Goal: Use online tool/utility

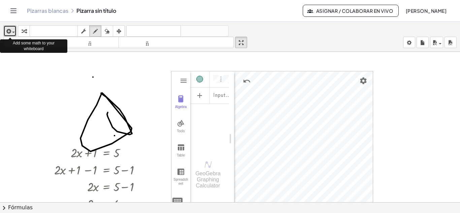
click at [14, 32] on span "button" at bounding box center [13, 32] width 3 height 1
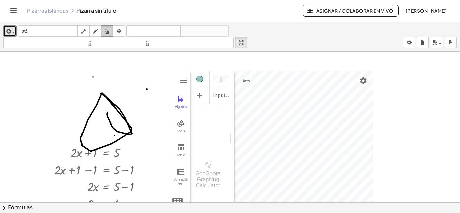
click at [105, 30] on icon "button" at bounding box center [107, 31] width 5 height 8
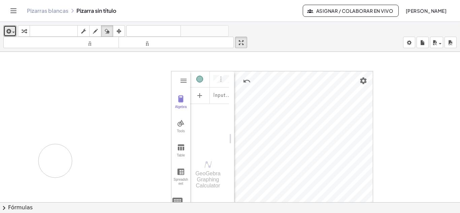
drag, startPoint x: 102, startPoint y: 136, endPoint x: 222, endPoint y: 75, distance: 135.0
drag, startPoint x: 115, startPoint y: 167, endPoint x: 130, endPoint y: 145, distance: 27.1
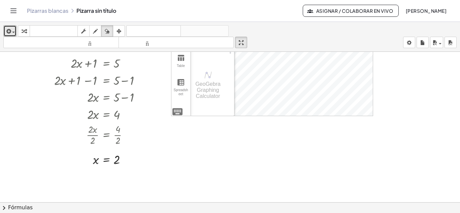
scroll to position [90, 0]
drag, startPoint x: 107, startPoint y: 163, endPoint x: 122, endPoint y: 156, distance: 16.1
click at [104, 164] on div at bounding box center [230, 139] width 460 height 354
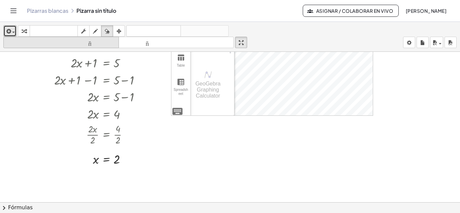
click at [93, 44] on font "tamaño_del_formato" at bounding box center [61, 42] width 112 height 6
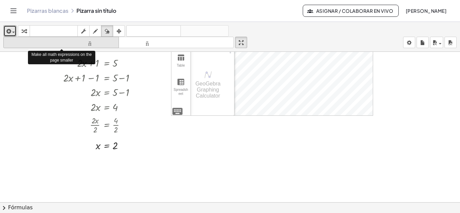
click at [93, 44] on font "tamaño_del_formato" at bounding box center [61, 42] width 112 height 6
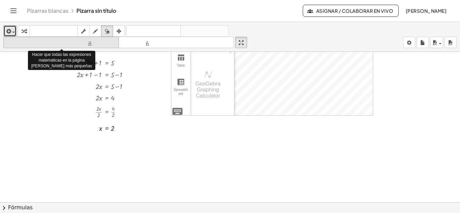
click at [93, 44] on font "tamaño_del_formato" at bounding box center [61, 42] width 112 height 6
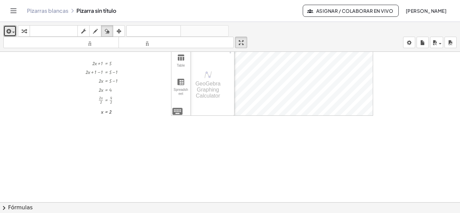
scroll to position [0, 0]
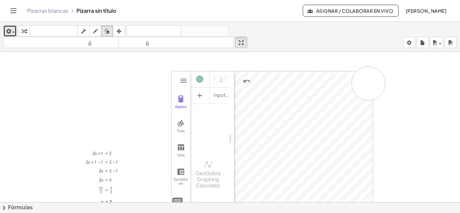
click at [12, 27] on div "button" at bounding box center [10, 31] width 10 height 8
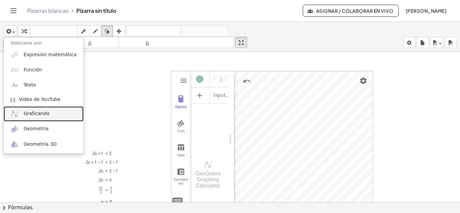
click at [38, 116] on font "Graficando" at bounding box center [37, 113] width 26 height 5
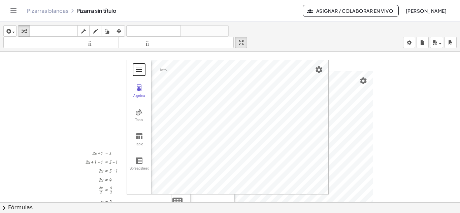
click at [134, 71] on button "Graphing Calculator" at bounding box center [139, 70] width 12 height 12
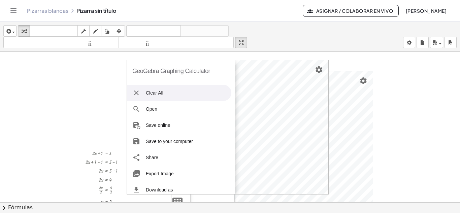
click at [151, 91] on li "Clear All" at bounding box center [179, 93] width 104 height 16
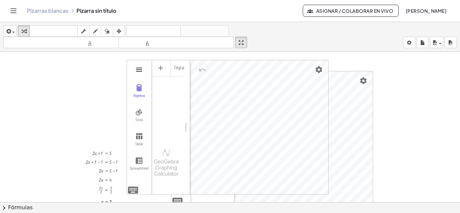
click at [139, 72] on img "Graphing Calculator" at bounding box center [139, 70] width 8 height 8
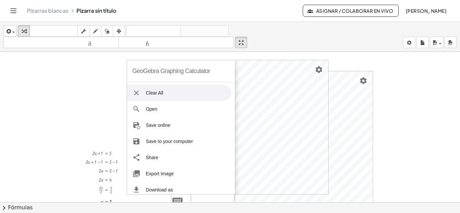
click at [148, 92] on li "Clear All" at bounding box center [179, 93] width 104 height 16
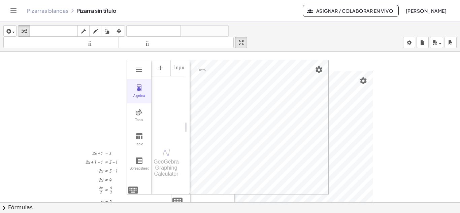
click at [132, 84] on div "Algebra Tools Table Spreadsheet Input… GeoGebra Graphing Calculator Basic Tools…" at bounding box center [227, 127] width 201 height 134
click at [140, 64] on button "Graphing Calculator" at bounding box center [139, 70] width 12 height 12
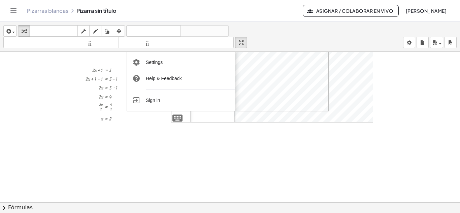
scroll to position [84, 0]
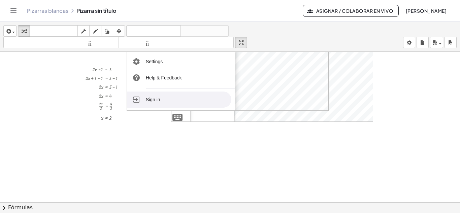
click at [159, 101] on li "Sign in" at bounding box center [179, 100] width 104 height 16
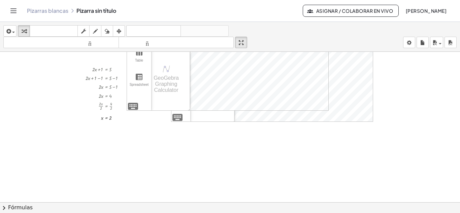
scroll to position [0, 0]
